Goal: Information Seeking & Learning: Understand process/instructions

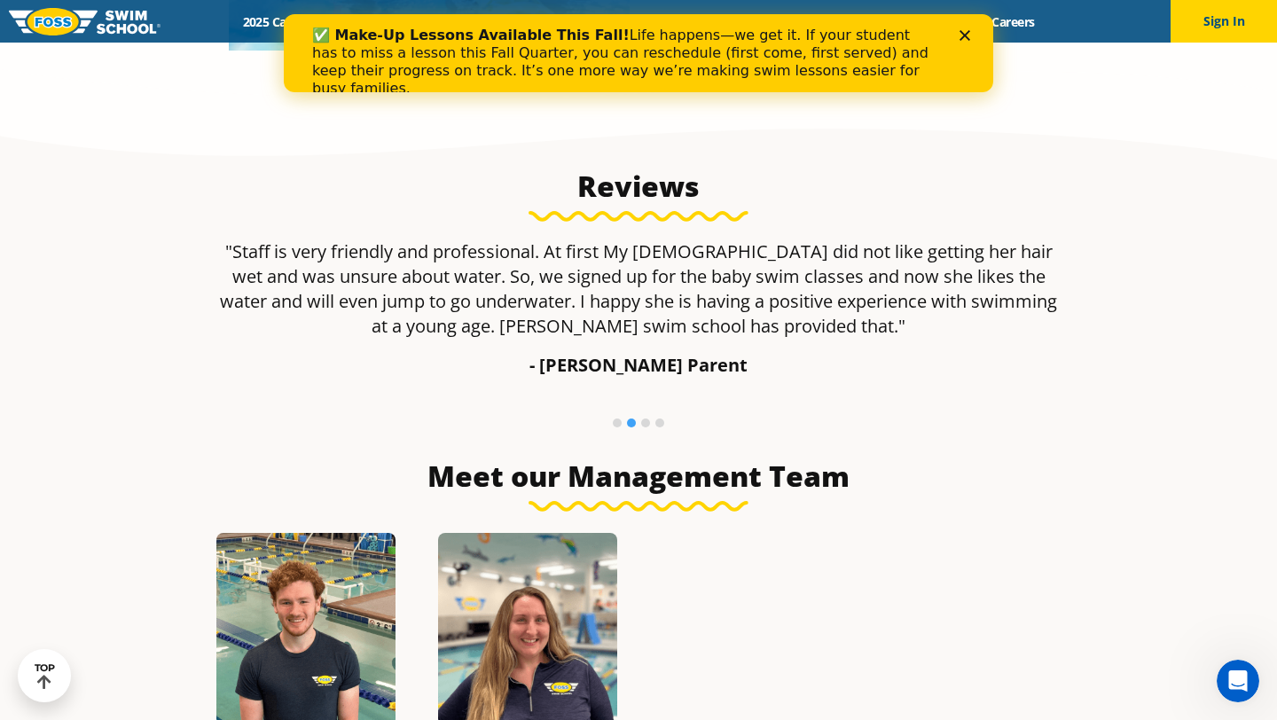
scroll to position [1135, 0]
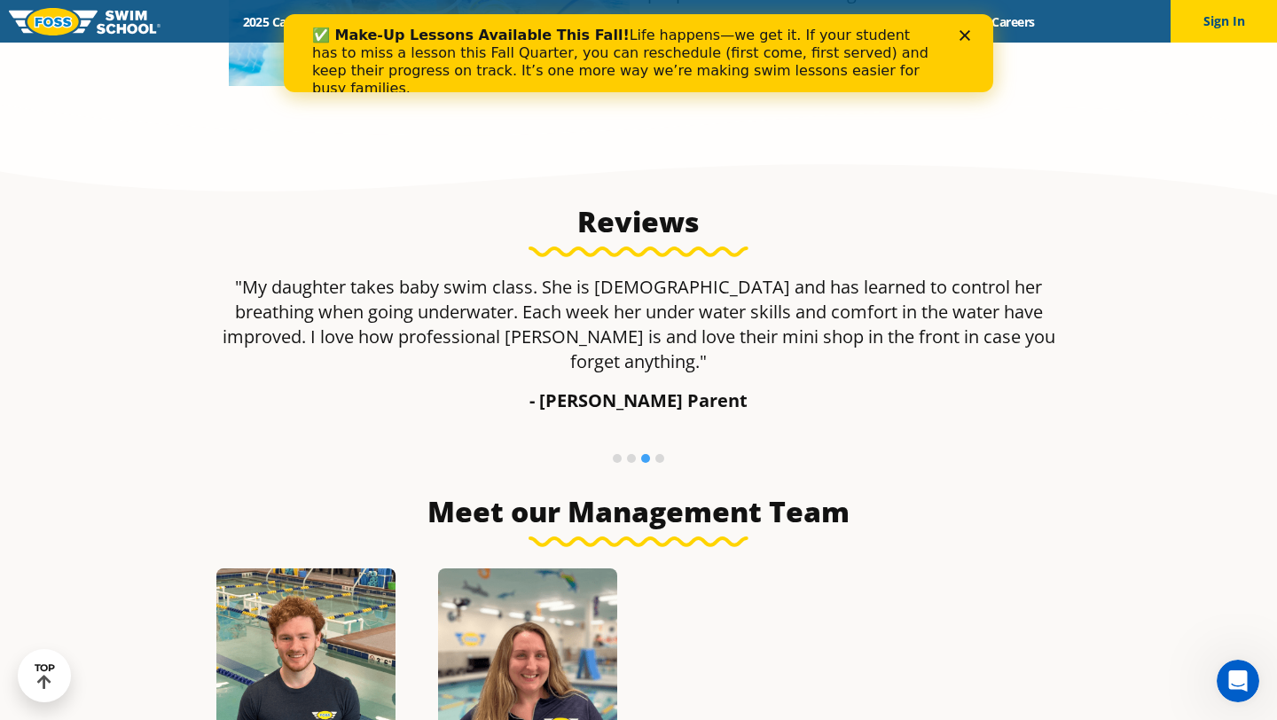
click at [962, 35] on icon "Close" at bounding box center [964, 35] width 11 height 11
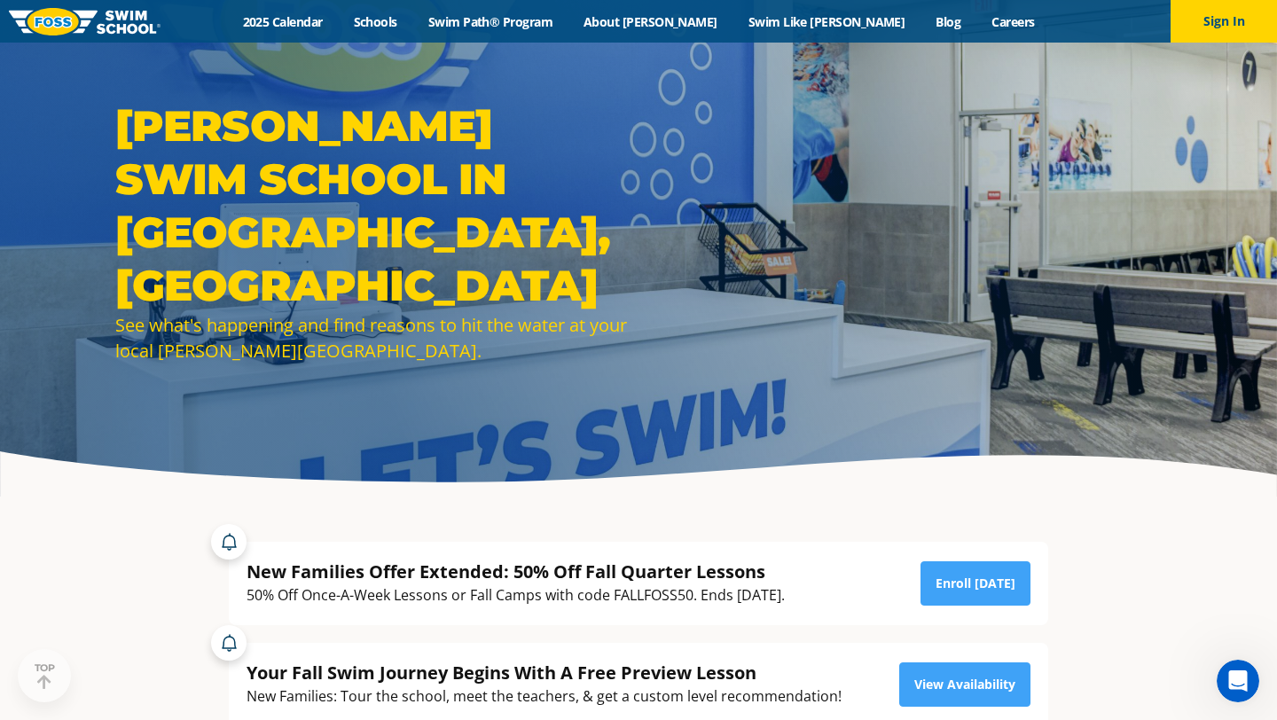
scroll to position [0, 0]
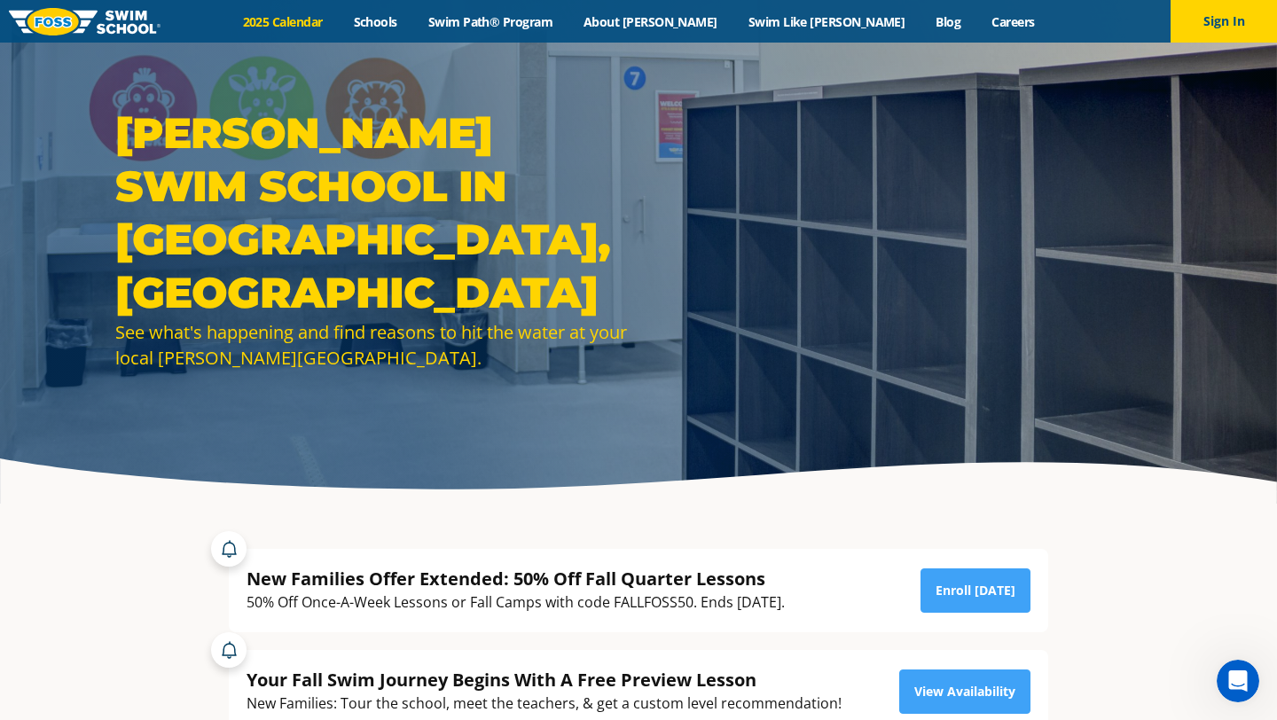
click at [338, 23] on link "2025 Calendar" at bounding box center [282, 21] width 111 height 17
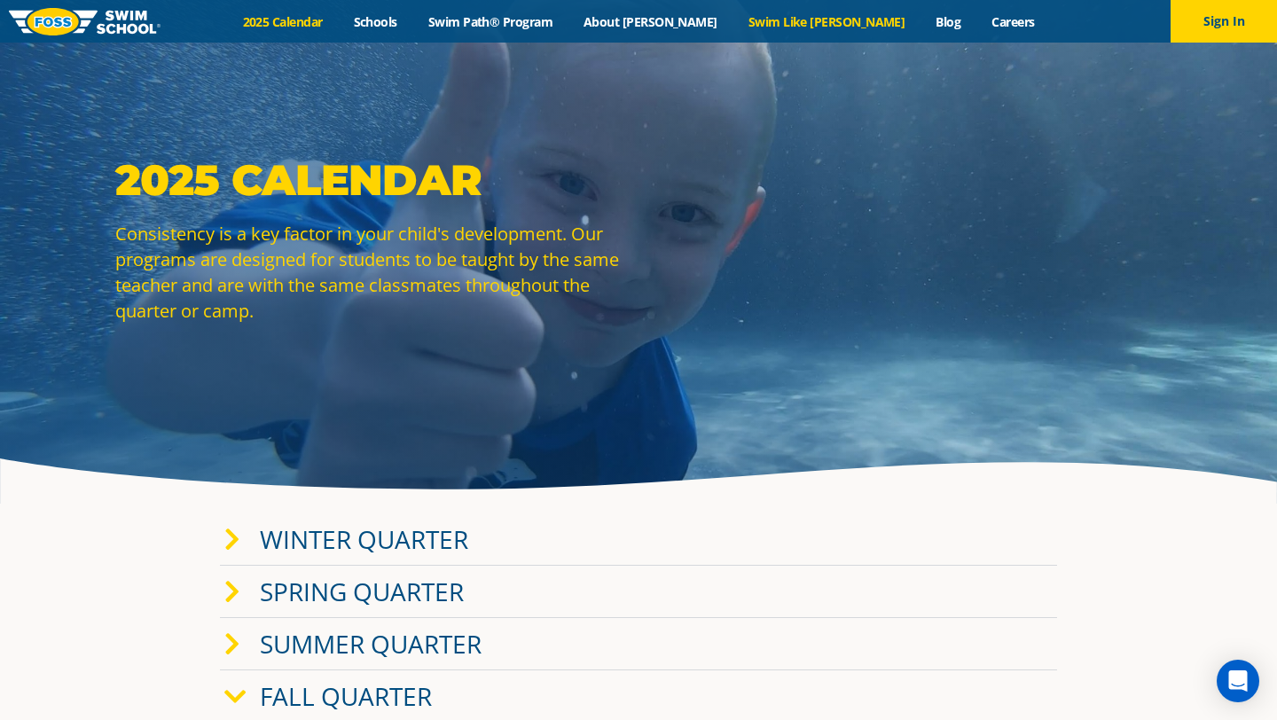
click at [809, 24] on link "Swim Like [PERSON_NAME]" at bounding box center [826, 21] width 188 height 17
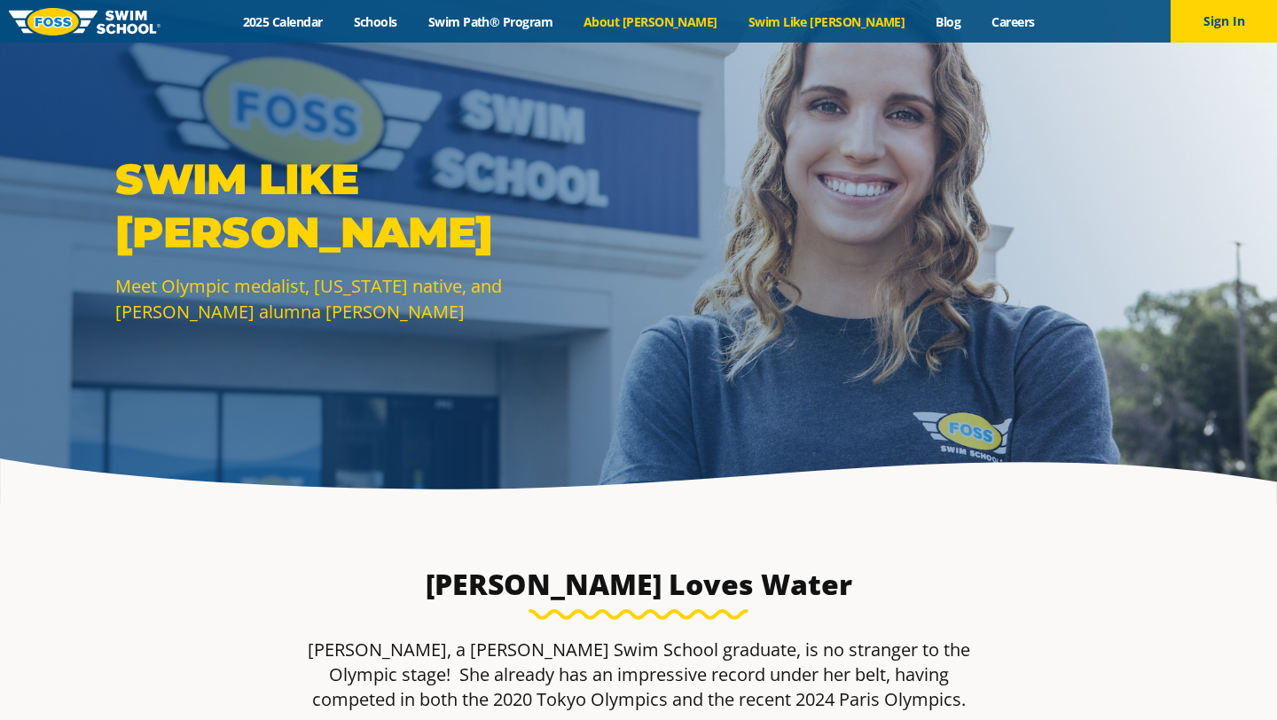
click at [671, 26] on link "About [PERSON_NAME]" at bounding box center [650, 21] width 165 height 17
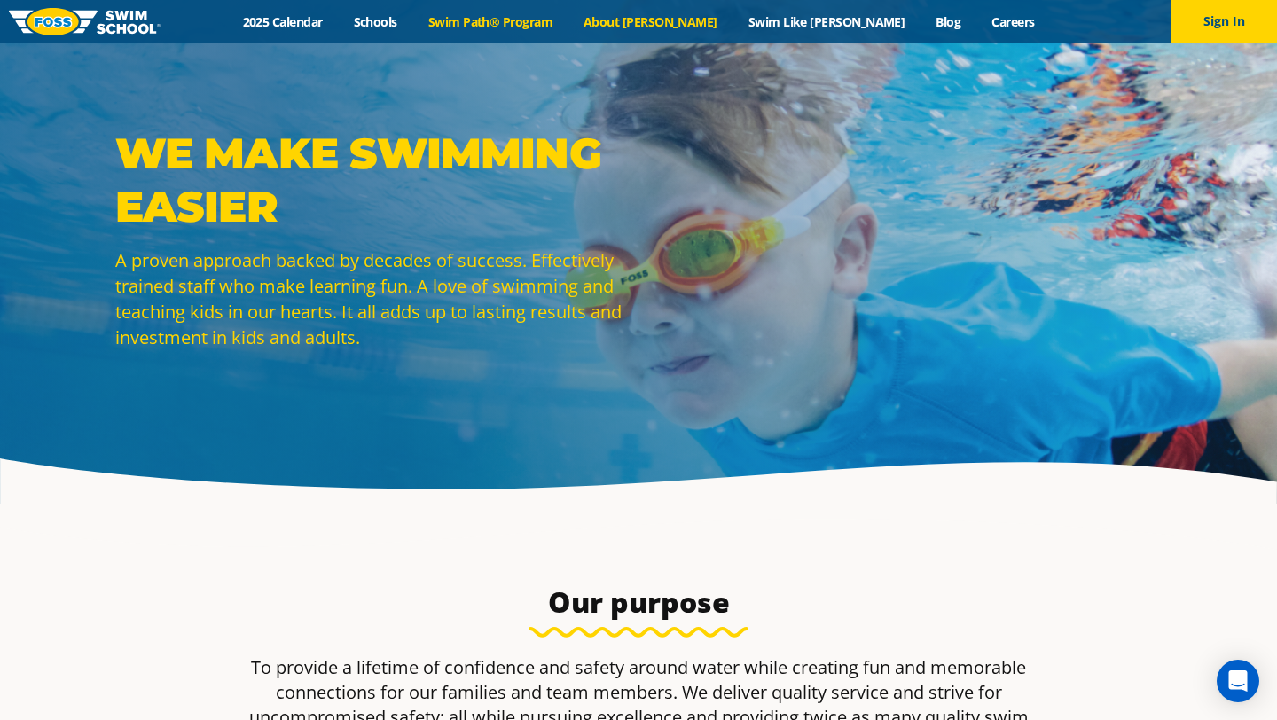
click at [567, 16] on link "Swim Path® Program" at bounding box center [489, 21] width 155 height 17
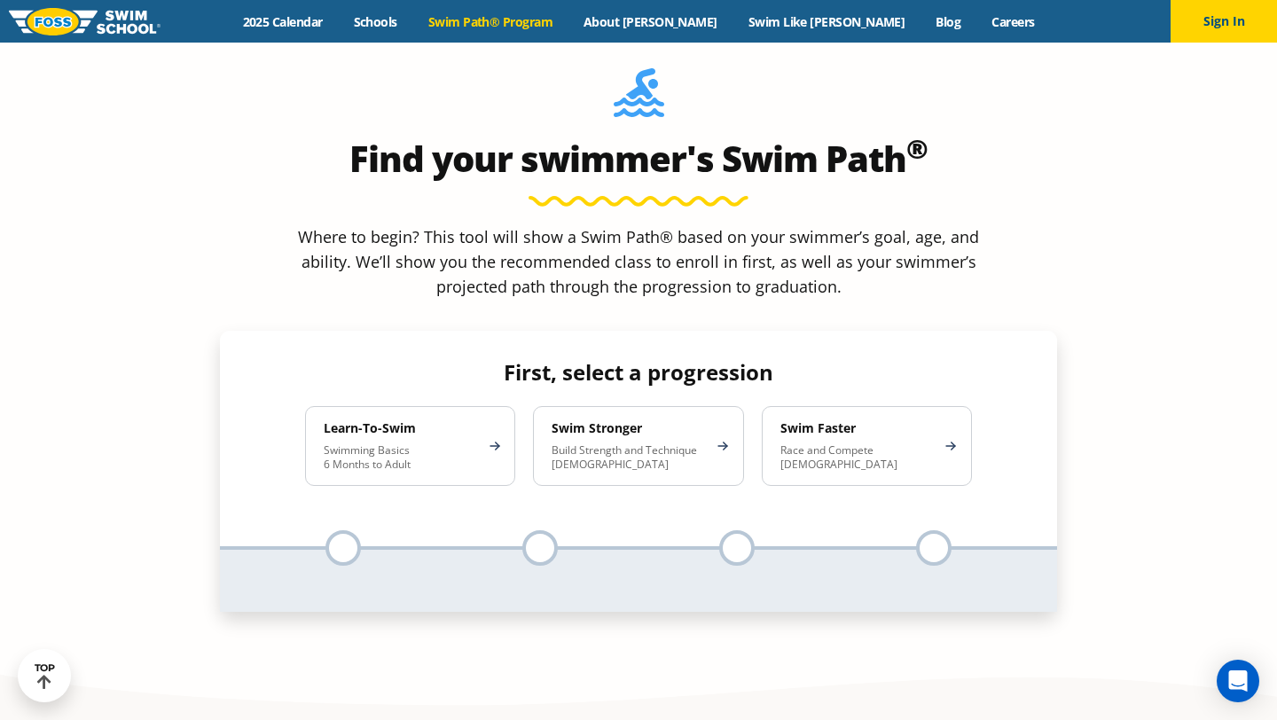
scroll to position [1631, 0]
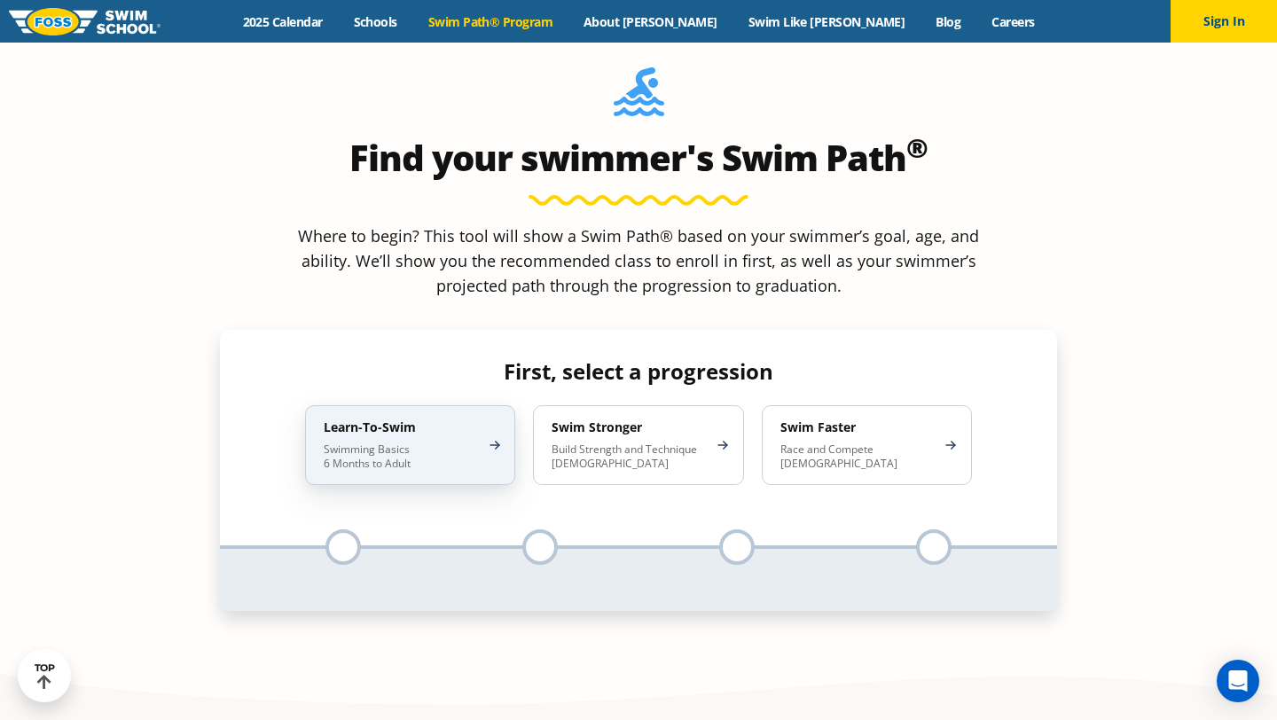
click at [456, 442] on p "Swimming Basics 6 Months to Adult" at bounding box center [401, 456] width 155 height 28
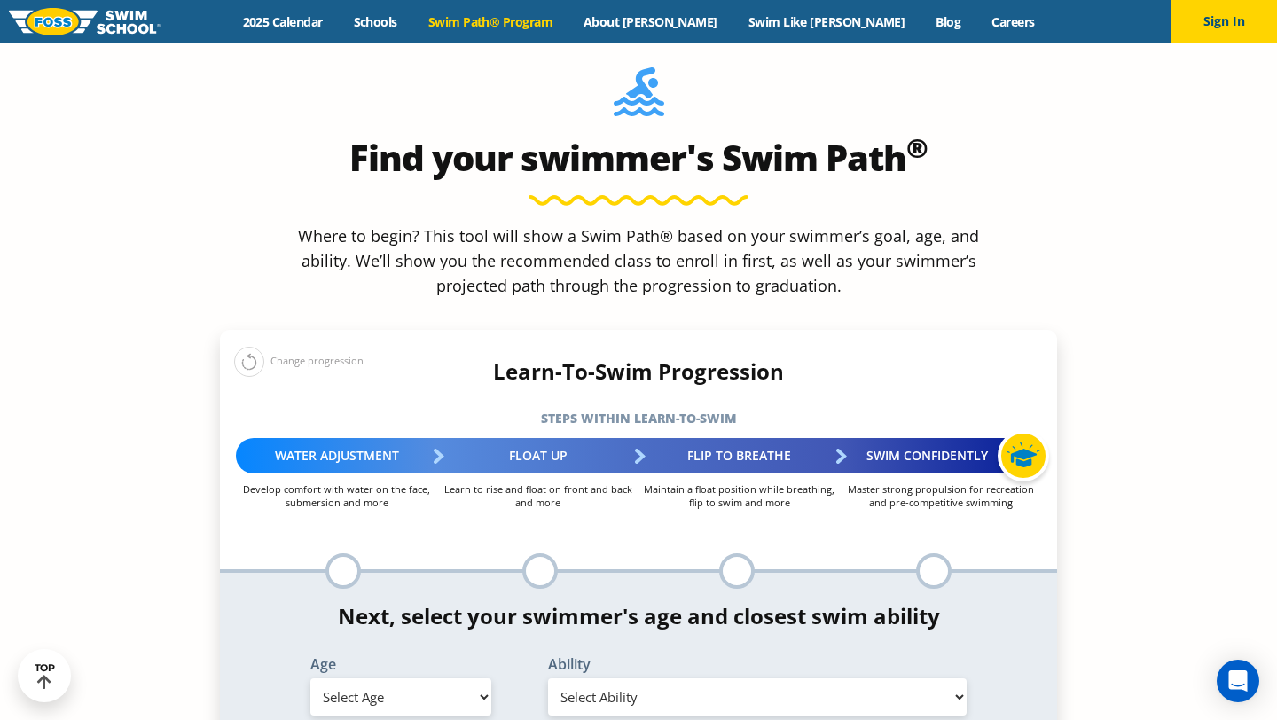
click at [412, 678] on select "Select Age 6 months - 1 year 1 year 2 years 3 years 4 years 5 years 6 years 7 y…" at bounding box center [400, 696] width 181 height 37
select select "adult-18-years-"
click at [310, 678] on select "Select Age 6 months - 1 year 1 year 2 years 3 years 4 years 5 years 6 years 7 y…" at bounding box center [400, 696] width 181 height 37
click at [654, 678] on select "Select Ability First in-water experience When in the water reliant on a life ja…" at bounding box center [757, 696] width 418 height 37
select select "adult-18-years--when-in-the-water-reliant-on-a-life-jacket-or-floatation-device"
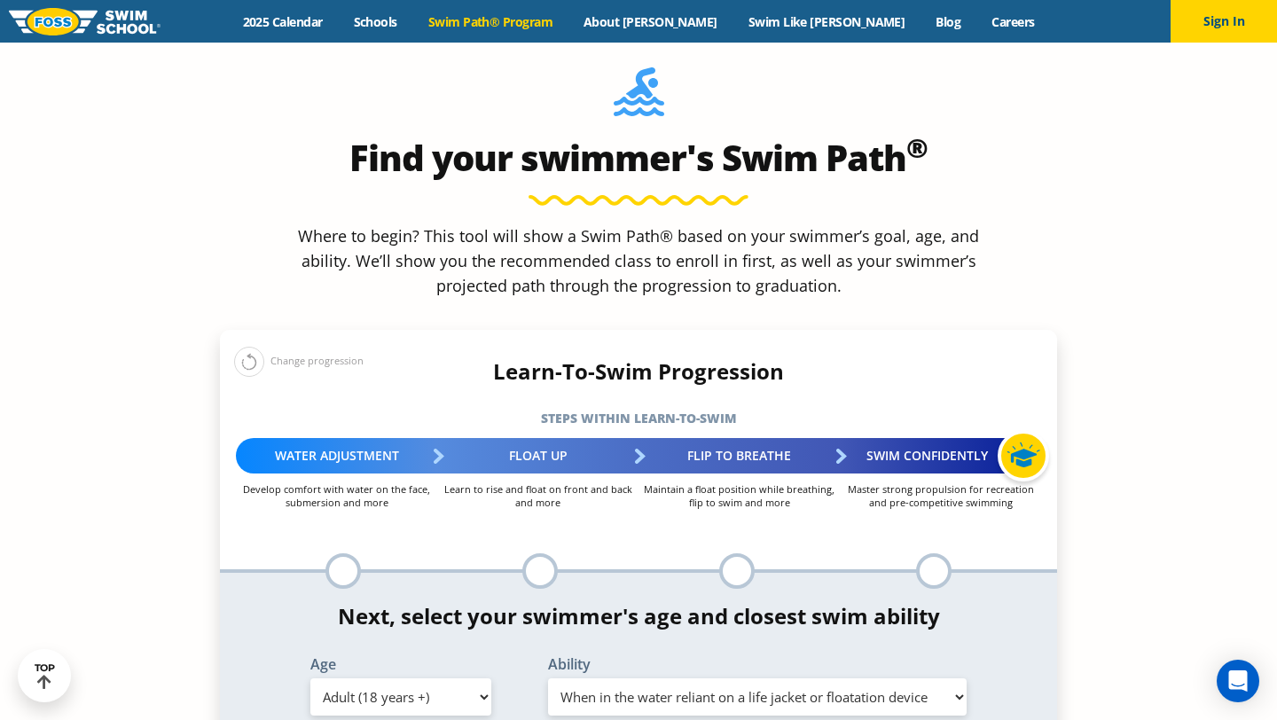
click at [548, 678] on select "Select Ability First in-water experience When in the water reliant on a life ja…" at bounding box center [757, 696] width 418 height 37
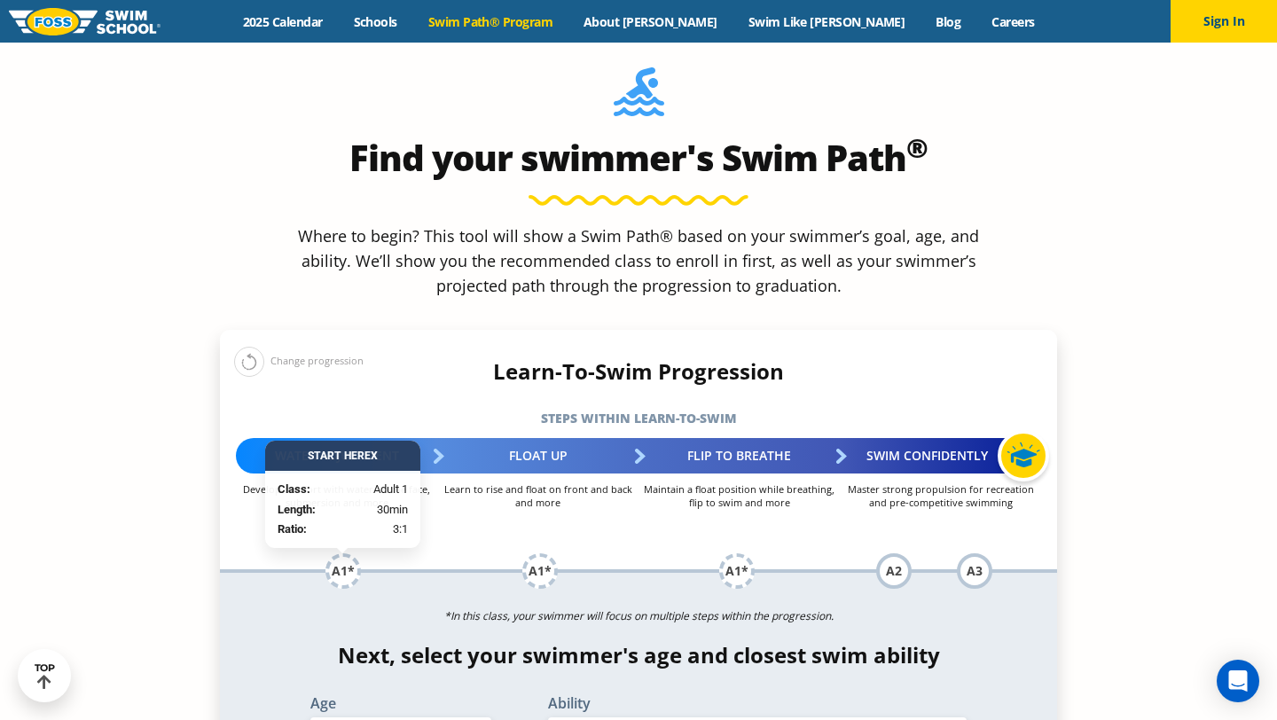
click at [1216, 516] on section "Find your swimmer's Swim Path ® Where to begin? This tool will show a Swim Path…" at bounding box center [638, 573] width 1277 height 1136
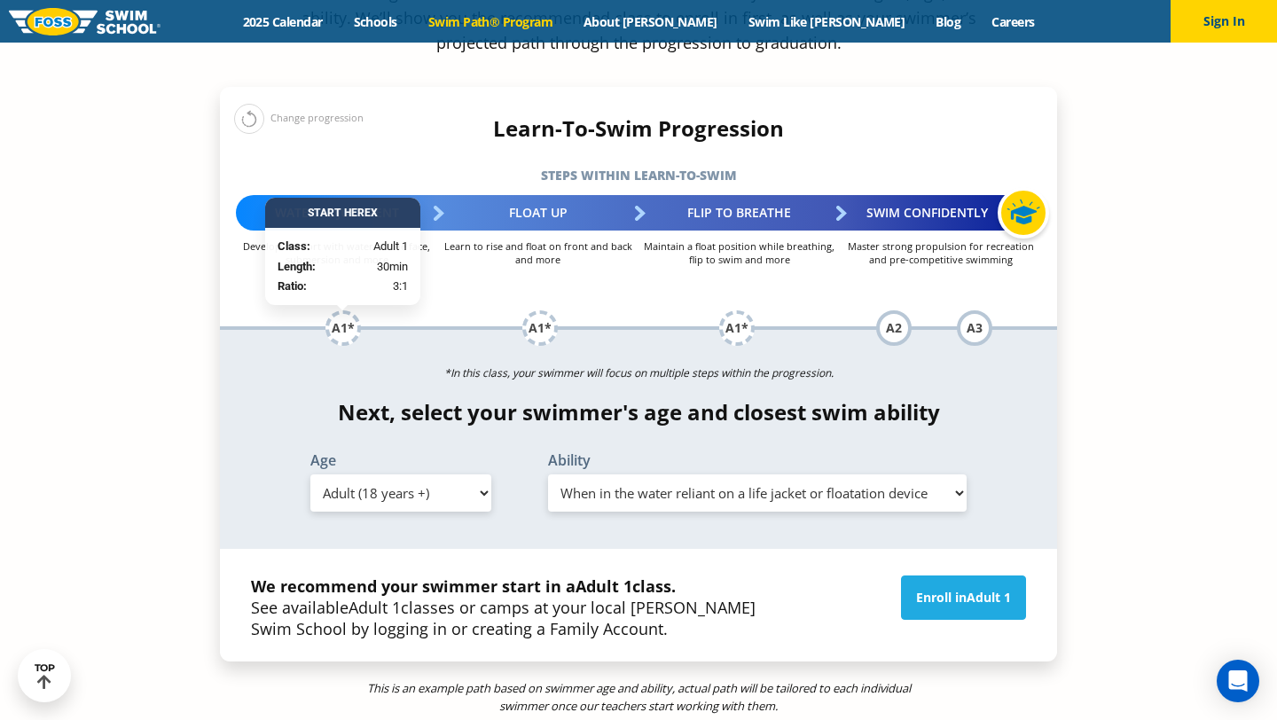
scroll to position [1915, 0]
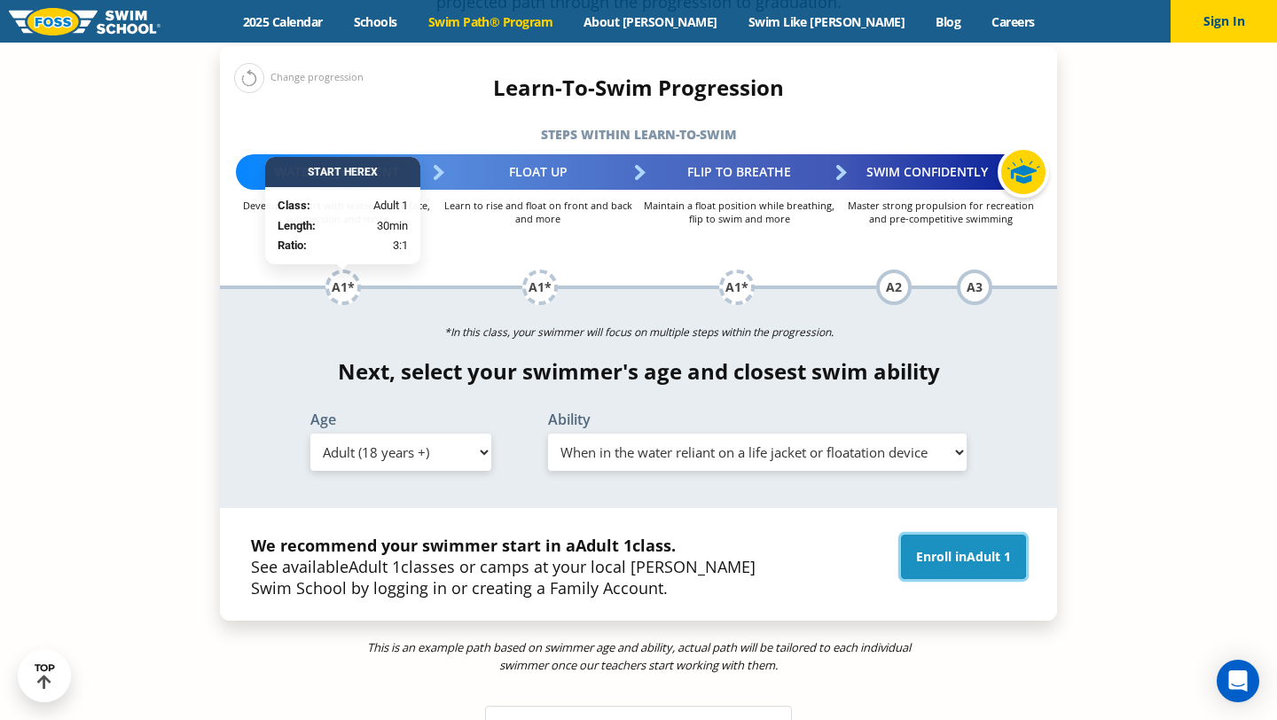
click at [986, 548] on span "Adult 1" at bounding box center [988, 556] width 44 height 17
